Goal: Task Accomplishment & Management: Manage account settings

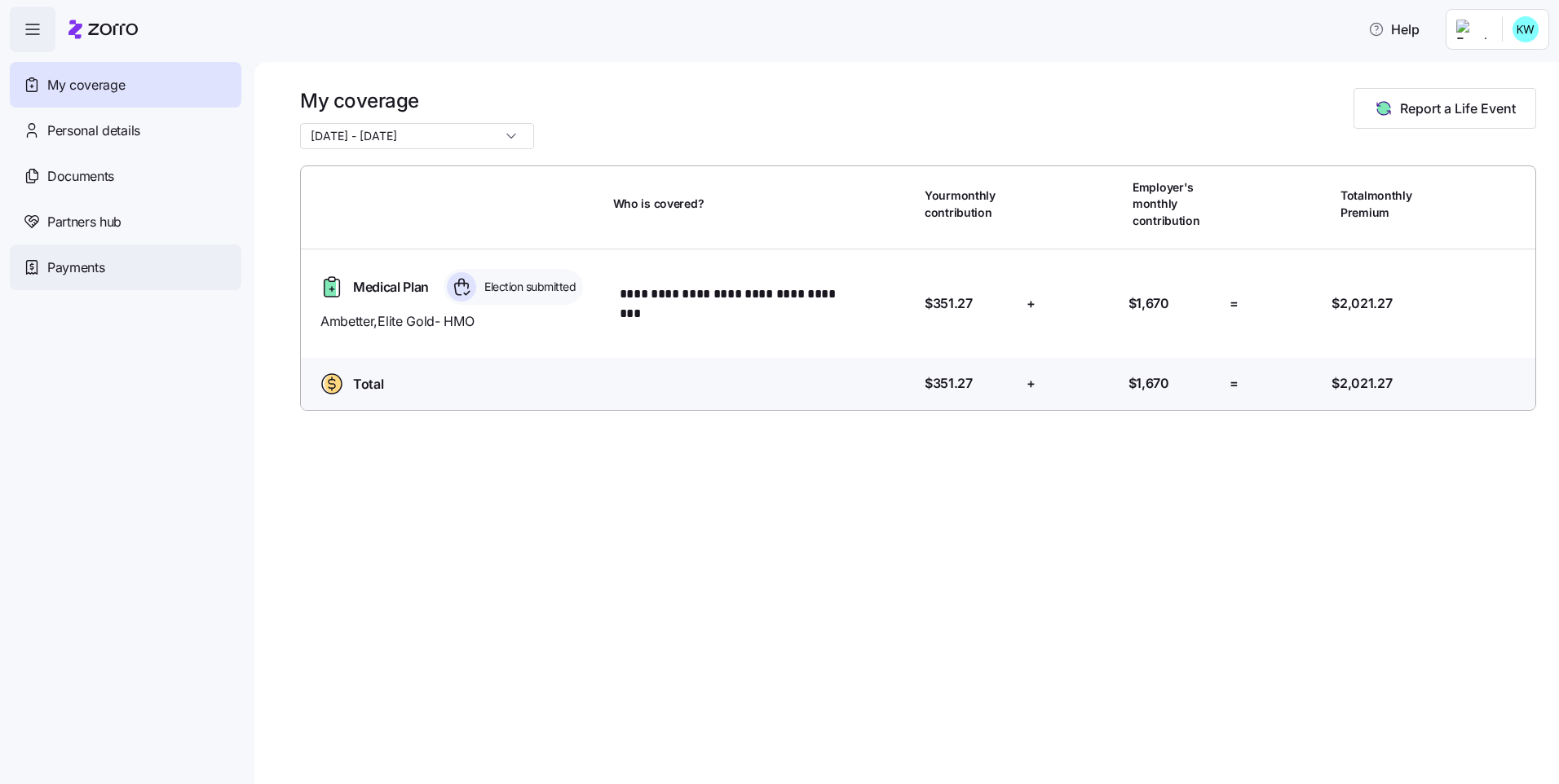
click at [98, 248] on div "Payments" at bounding box center [124, 267] width 231 height 46
click at [104, 278] on div "Payments" at bounding box center [124, 267] width 231 height 46
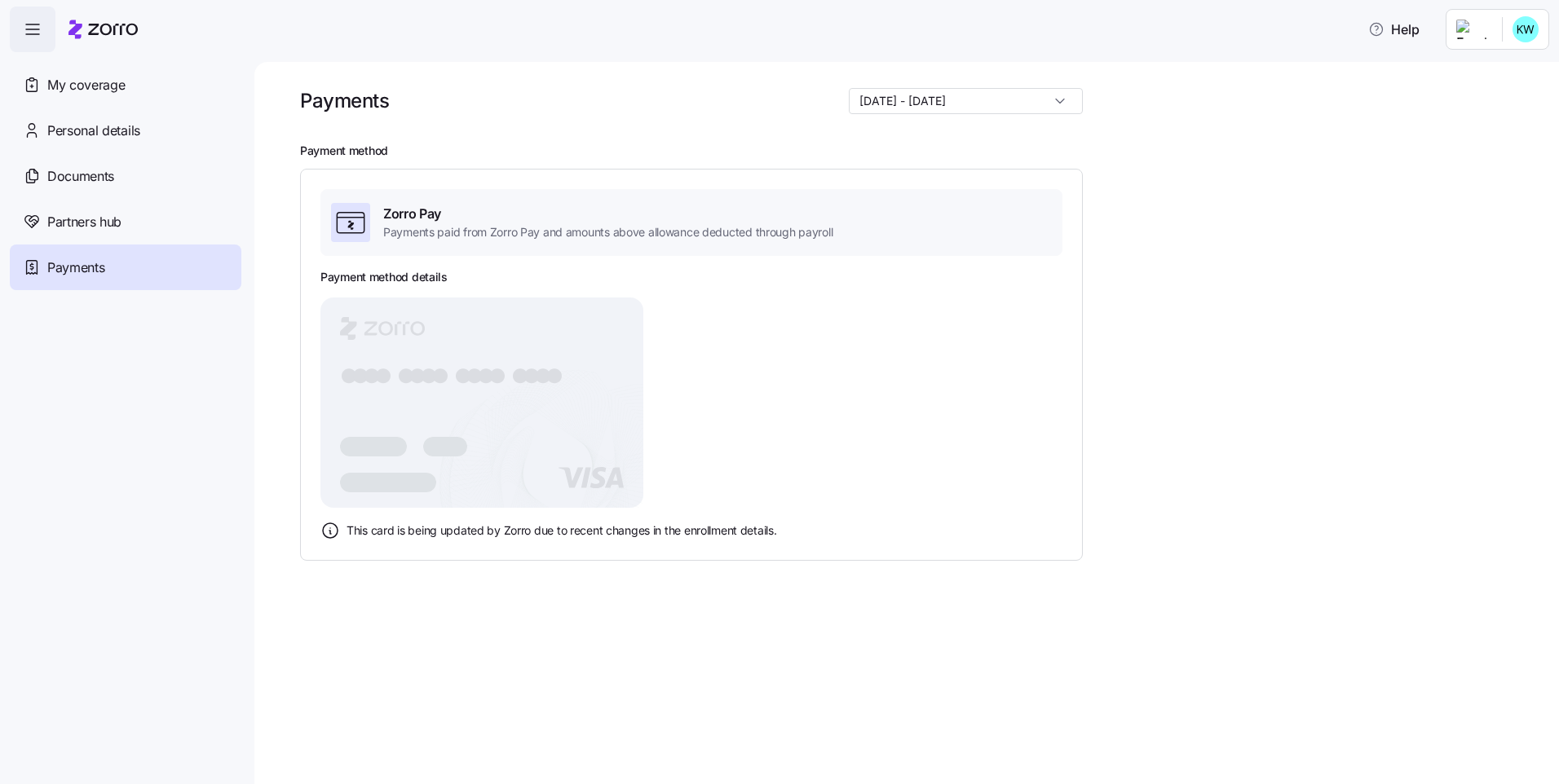
click at [780, 380] on div "Payment method details ● ● ● ● ● ● ● ● ● ● ● ● ● ● ● ● This card is being updat…" at bounding box center [691, 404] width 742 height 272
